Goal: Information Seeking & Learning: Learn about a topic

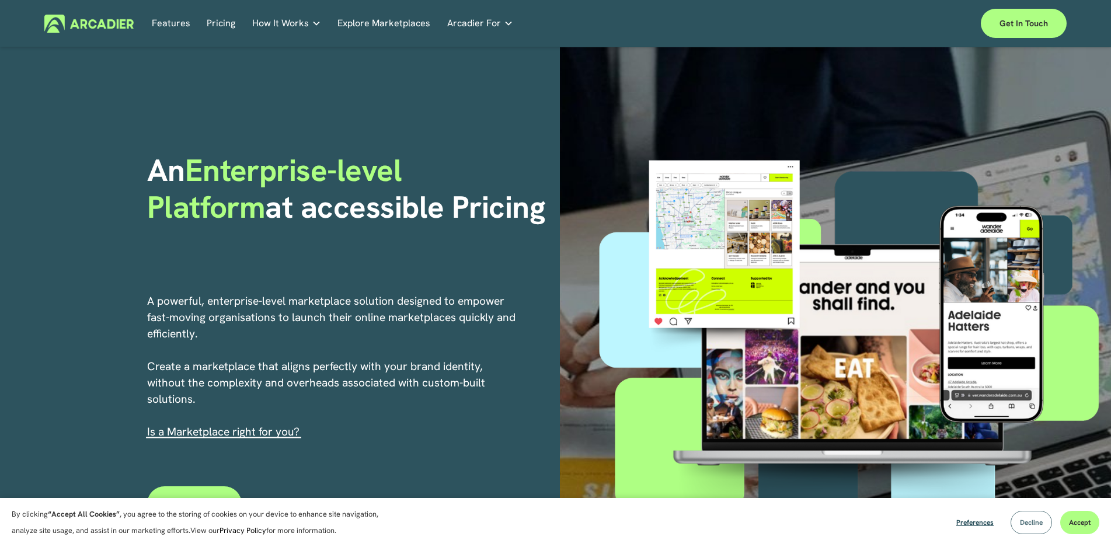
click at [1040, 524] on span "Decline" at bounding box center [1031, 522] width 23 height 9
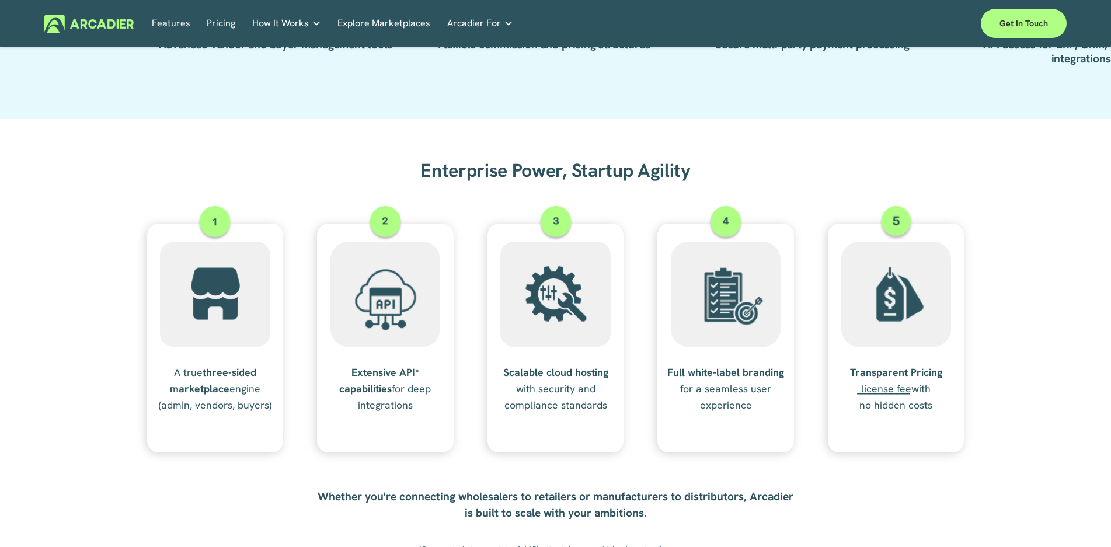
scroll to position [1460, 0]
